Goal: Find specific page/section: Find specific page/section

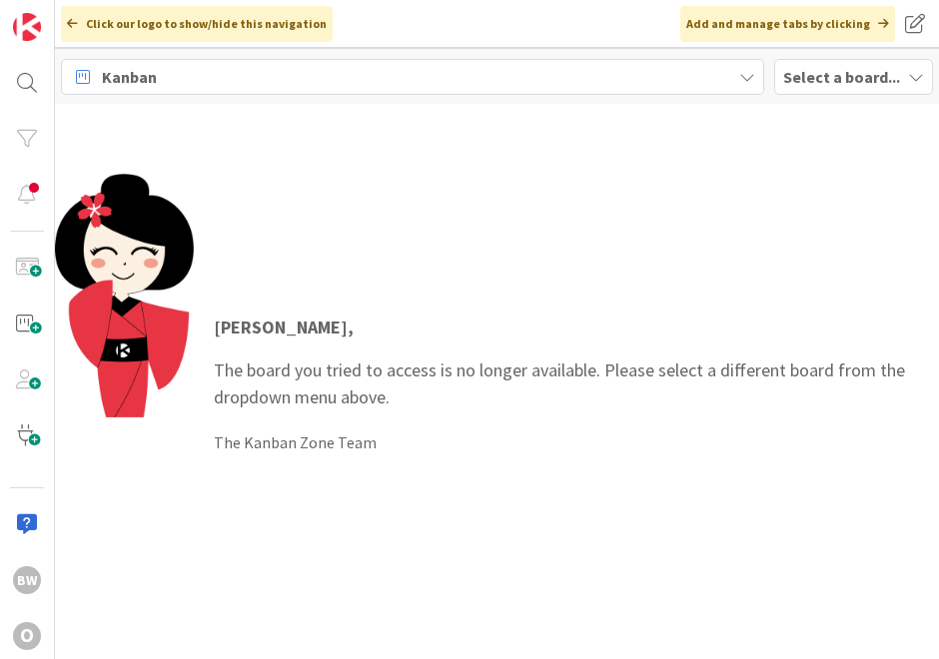
click at [811, 72] on b "Select a board..." at bounding box center [841, 77] width 117 height 20
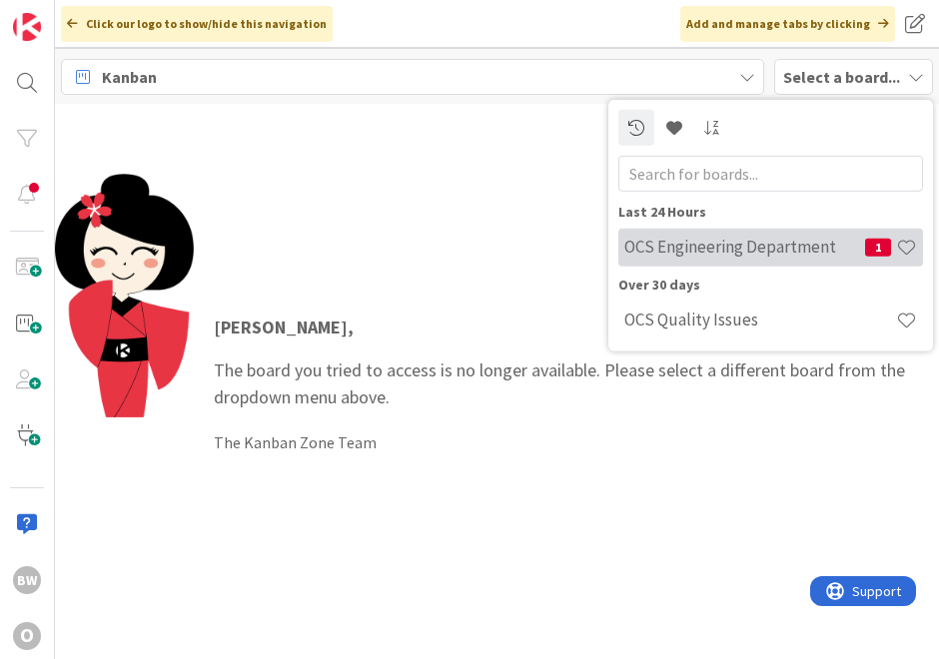
click at [746, 244] on h4 "OCS Engineering Department" at bounding box center [744, 247] width 241 height 20
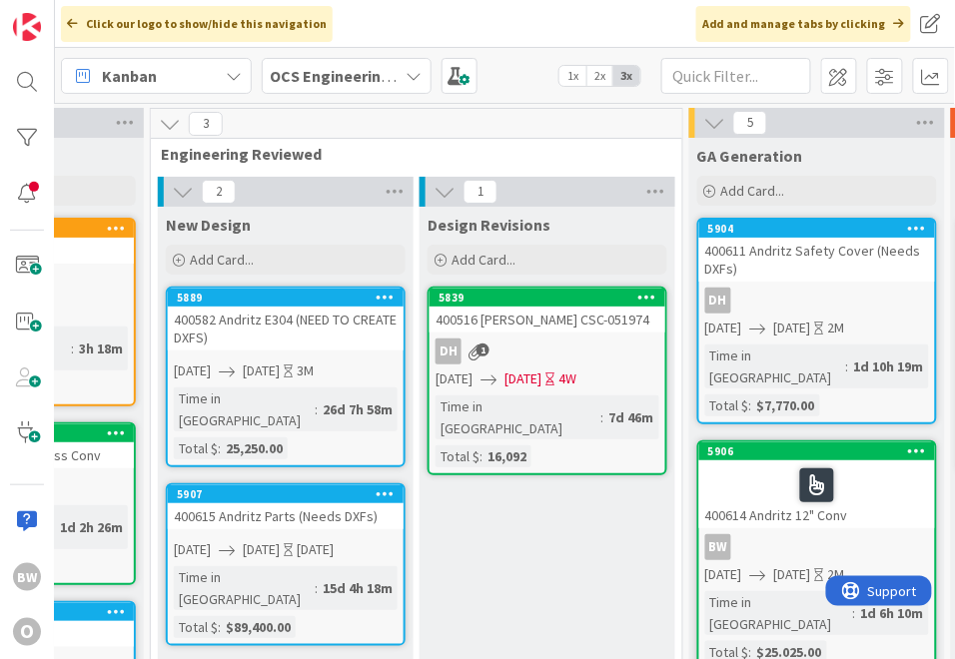
scroll to position [0, 480]
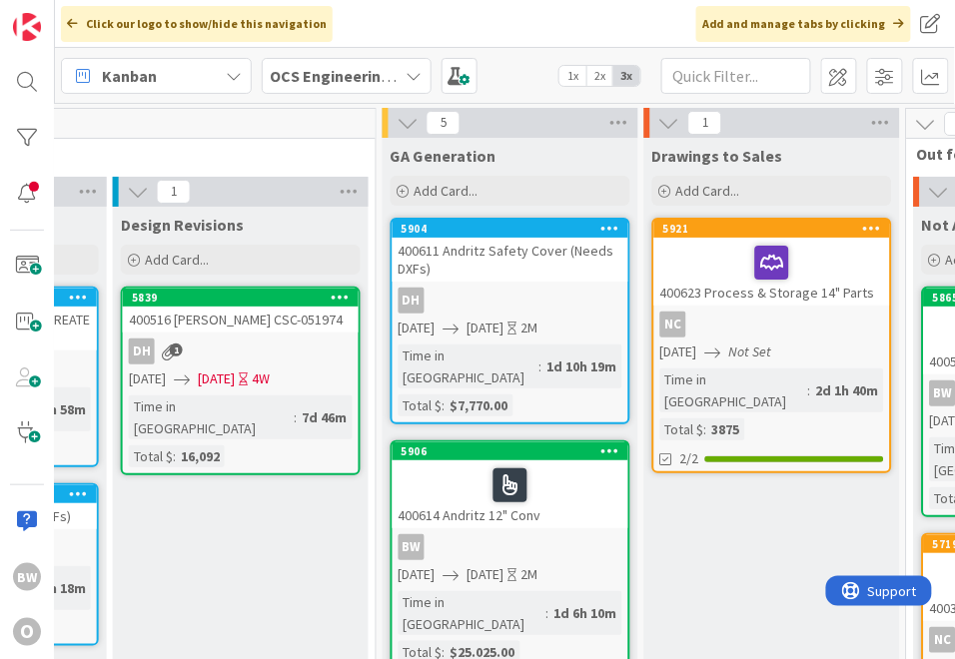
click at [482, 534] on div "BW" at bounding box center [510, 547] width 236 height 26
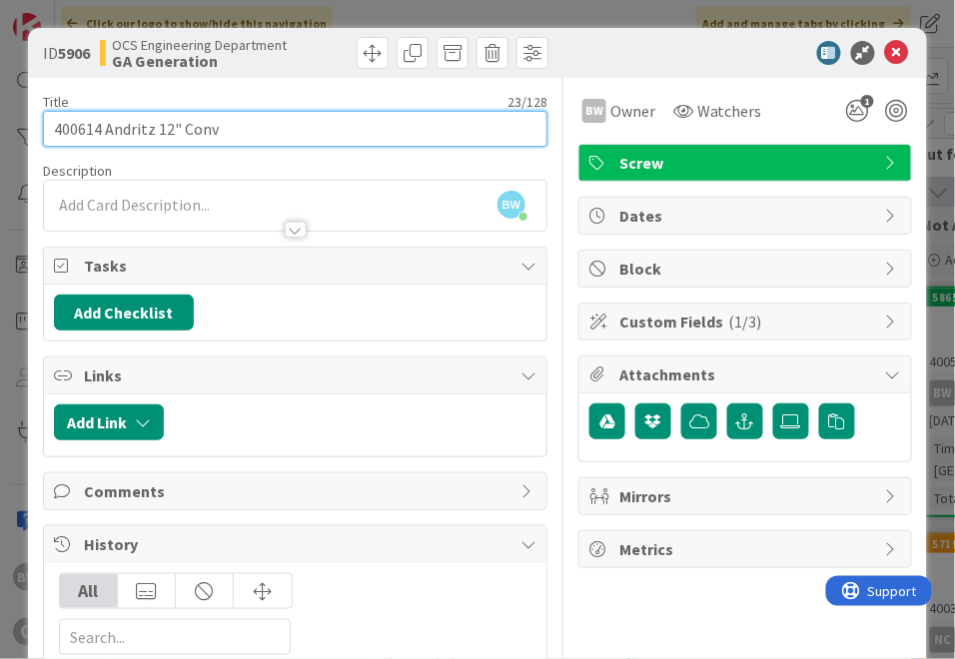
click at [226, 124] on input "400614 Andritz 12" Conv" at bounding box center [295, 129] width 504 height 36
type input "400614 Andritz 12" Conv - CSC-052341"
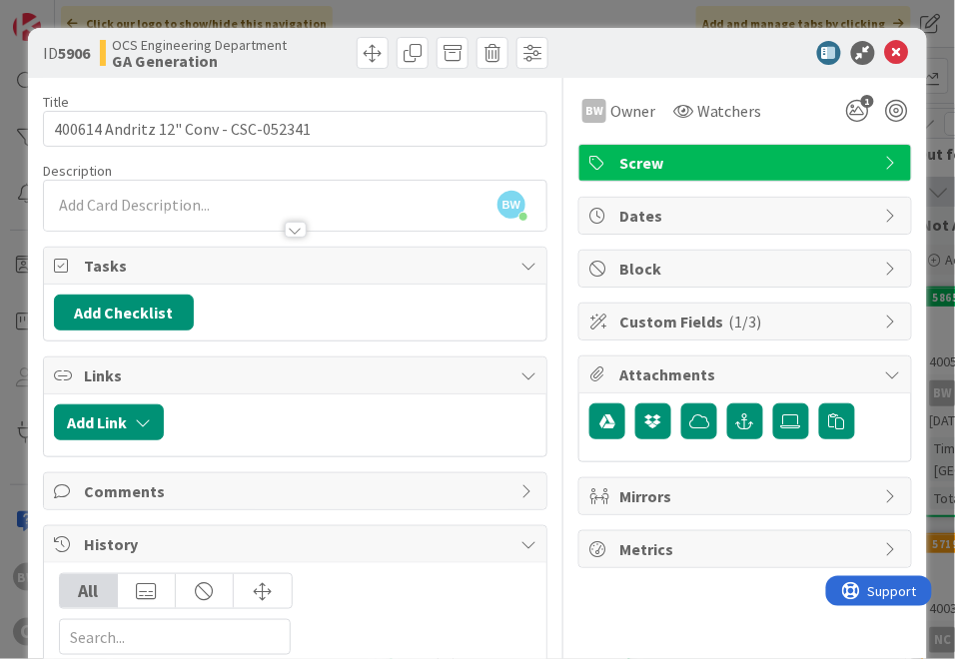
click at [897, 53] on icon at bounding box center [897, 53] width 24 height 24
